Goal: Transaction & Acquisition: Purchase product/service

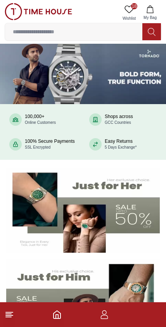
click at [134, 5] on span "18" at bounding box center [134, 6] width 6 height 6
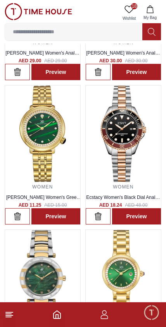
scroll to position [842, 0]
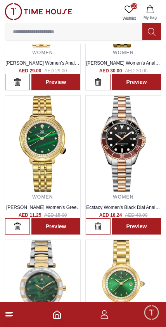
click at [139, 142] on img at bounding box center [123, 144] width 75 height 97
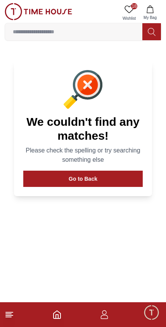
click at [136, 5] on span "18" at bounding box center [134, 6] width 6 height 6
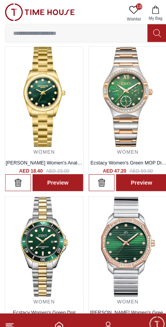
scroll to position [315, 0]
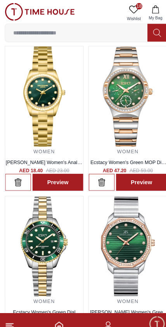
click at [12, 314] on icon at bounding box center [9, 314] width 9 height 9
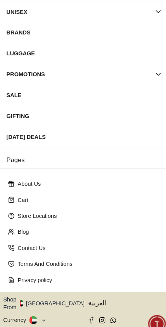
scroll to position [88, 0]
click at [84, 290] on icon "button" at bounding box center [85, 293] width 3 height 6
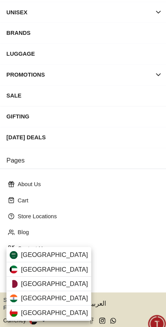
click at [57, 259] on div "[GEOGRAPHIC_DATA]" at bounding box center [47, 260] width 82 height 14
